Goal: Participate in discussion

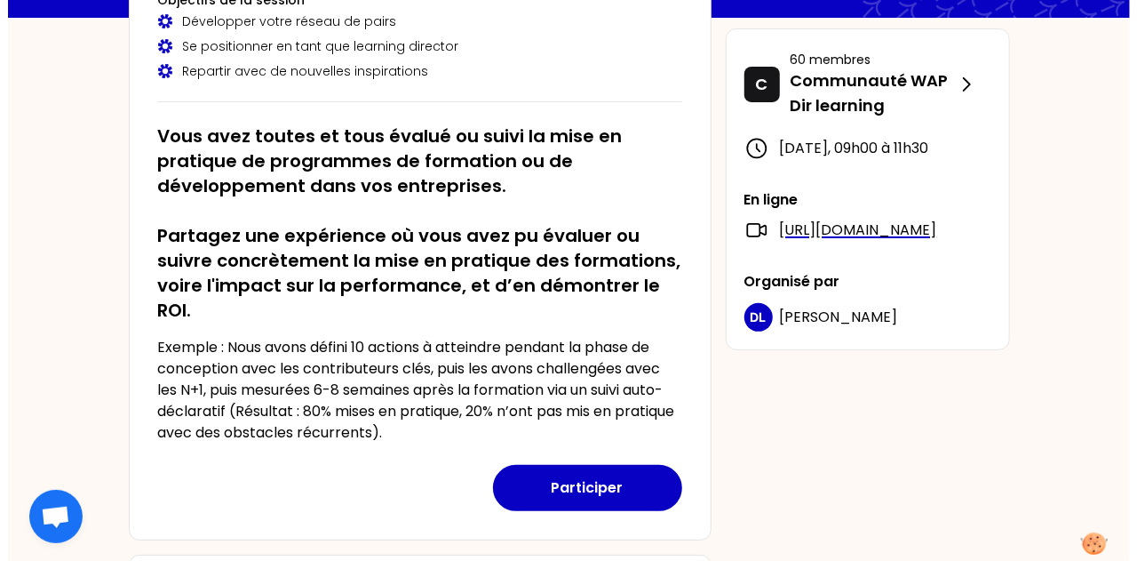
scroll to position [211, 0]
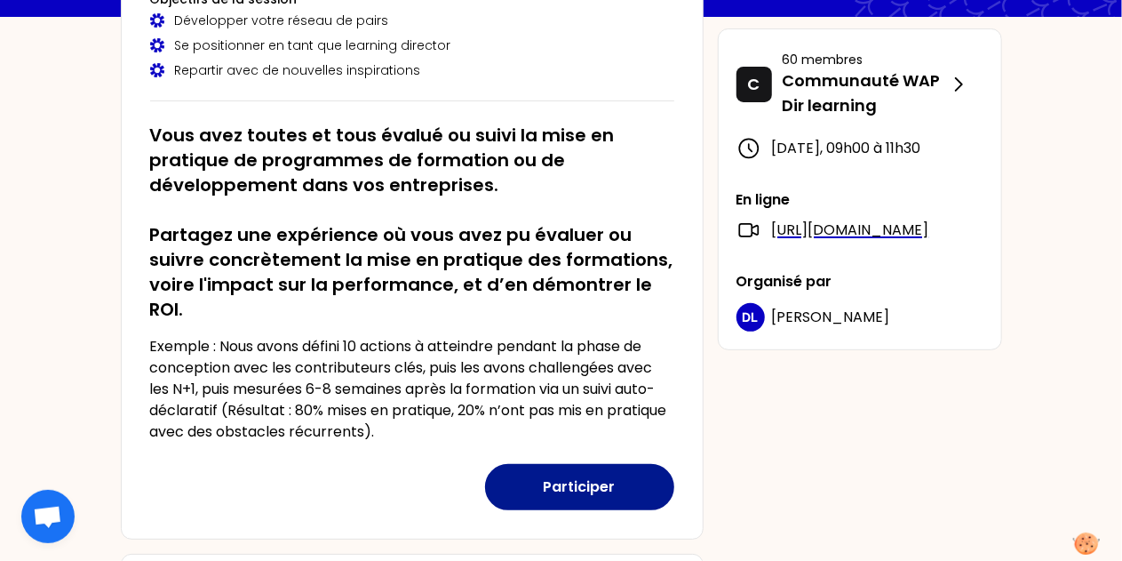
click at [588, 488] on button "Participer" at bounding box center [579, 487] width 189 height 46
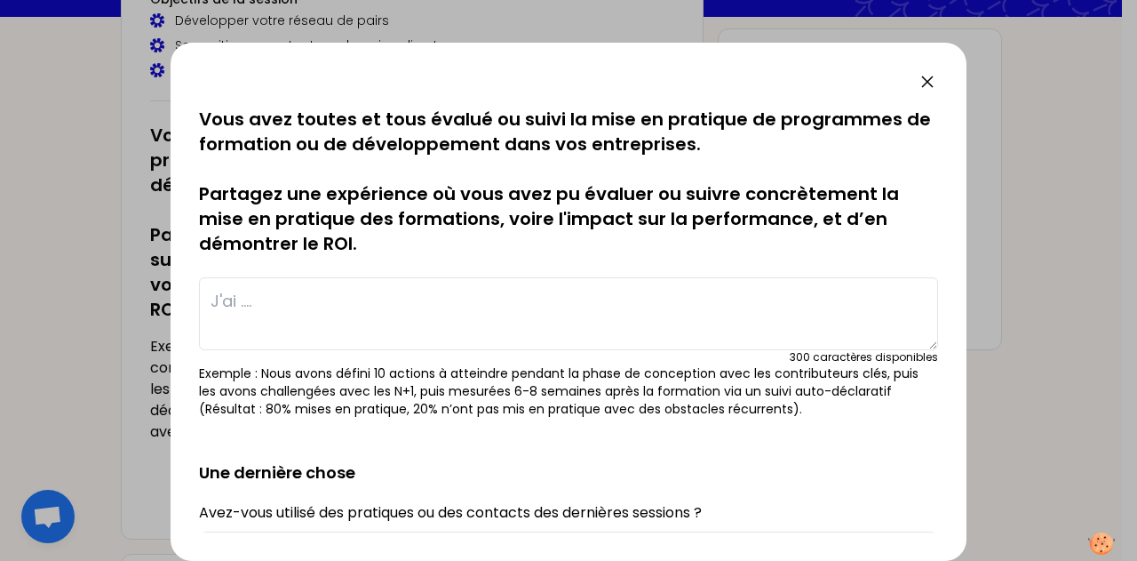
click at [352, 305] on textarea at bounding box center [568, 313] width 739 height 73
type textarea "j"
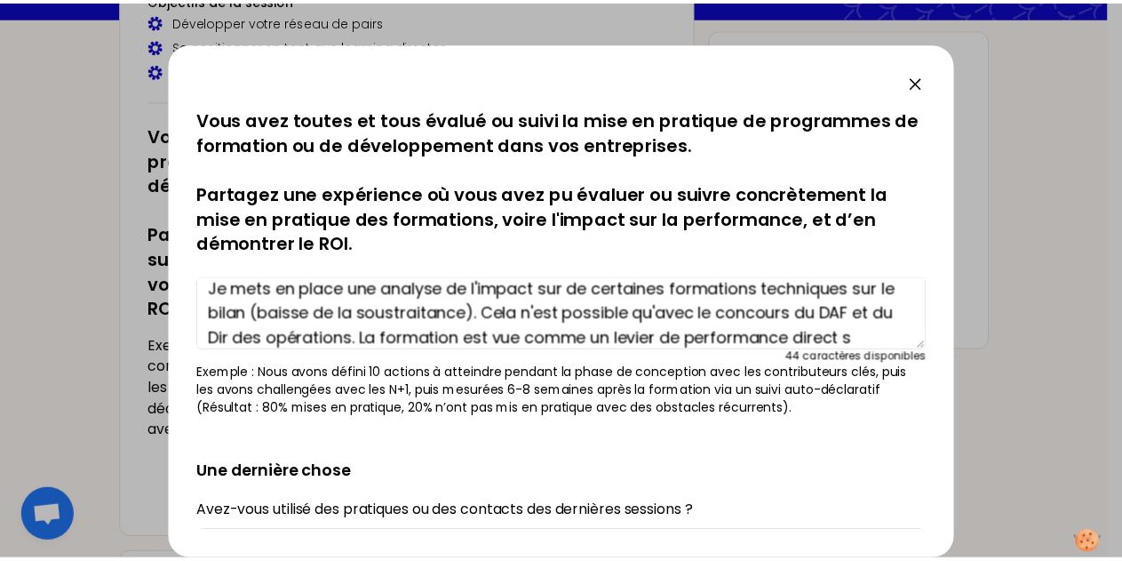
scroll to position [37, 0]
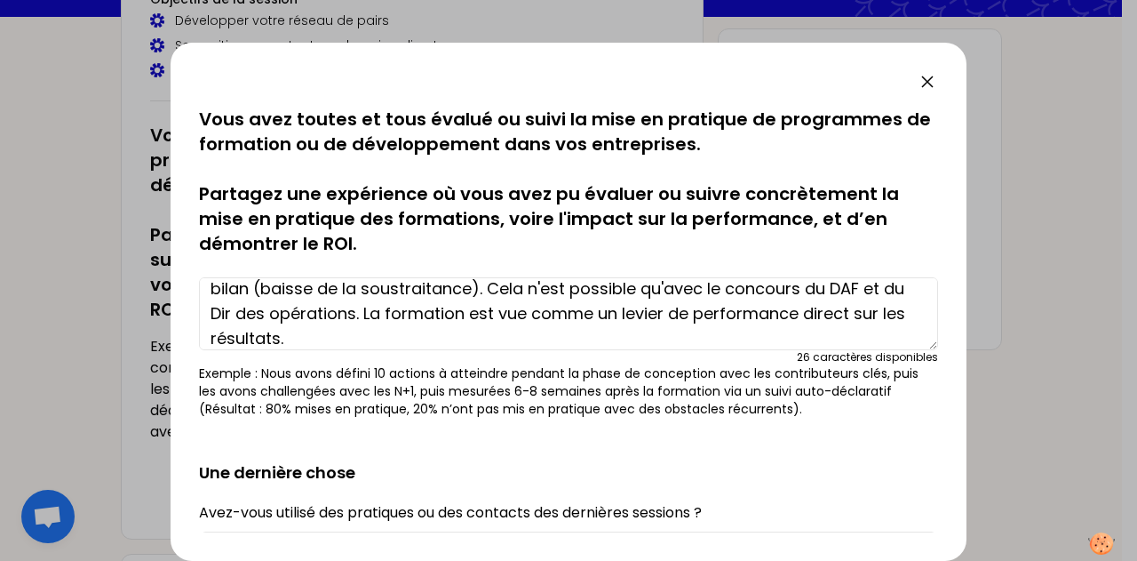
type textarea "Je mets en place une analyse de l'impact sur de certaines formations techniques…"
click at [1039, 110] on div at bounding box center [568, 280] width 1137 height 561
